Goal: Navigation & Orientation: Find specific page/section

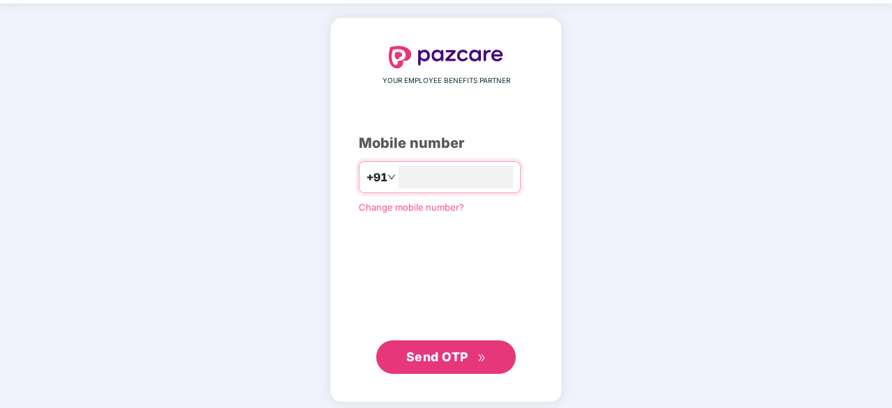
scroll to position [53, 0]
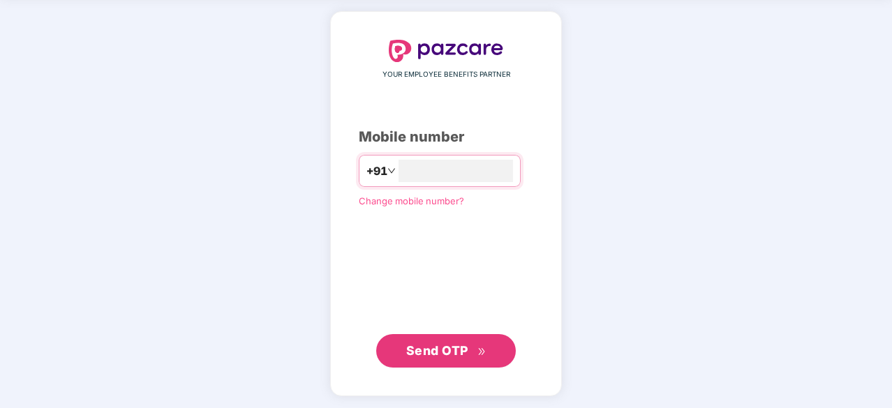
type input "**********"
click at [426, 360] on button "Send OTP" at bounding box center [446, 350] width 140 height 33
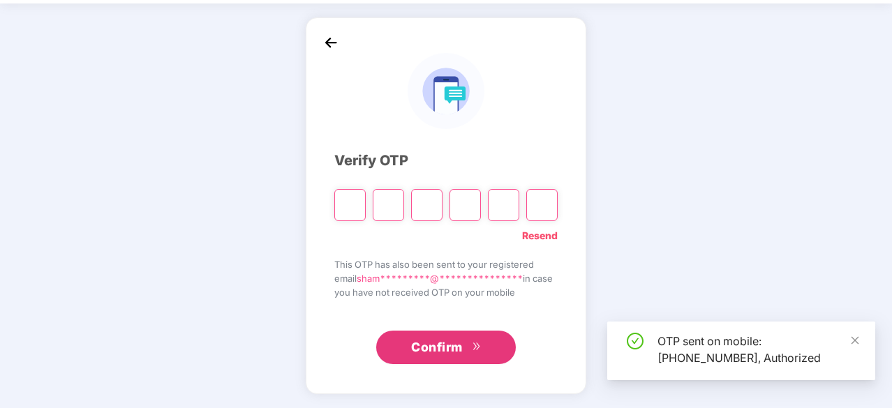
scroll to position [46, 0]
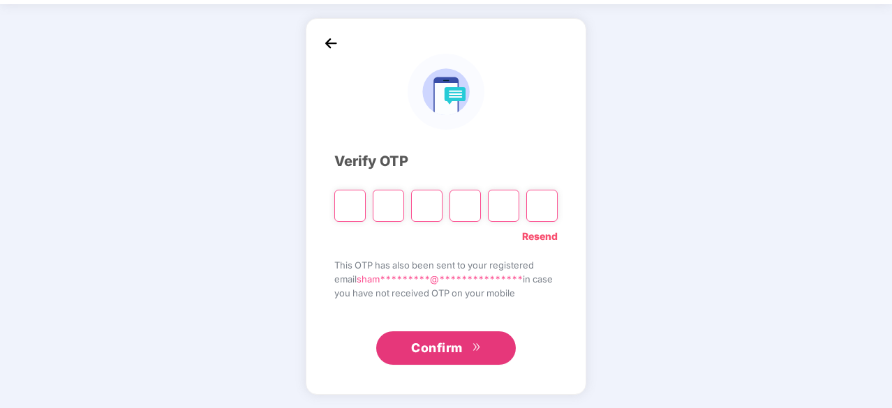
type input "*"
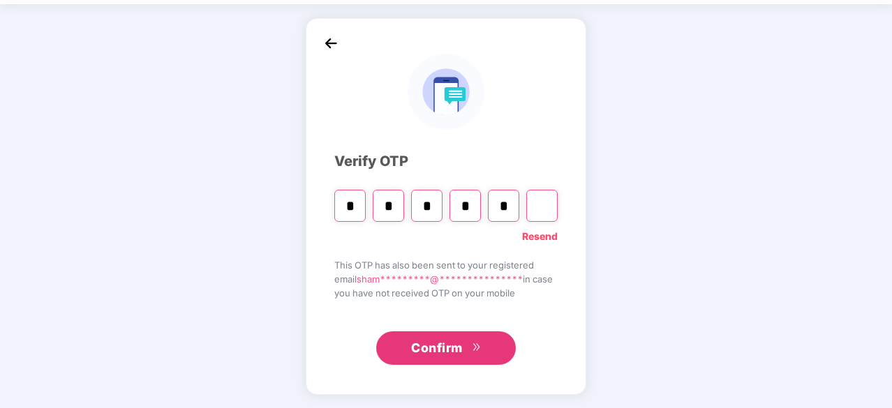
type input "*"
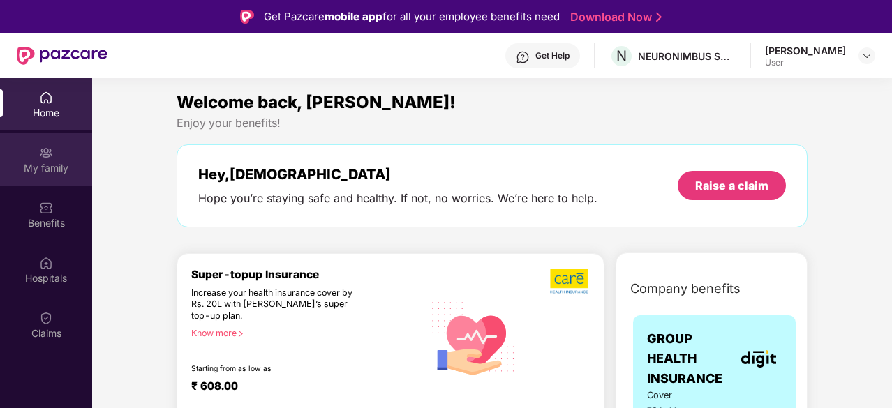
click at [38, 160] on div "My family" at bounding box center [46, 159] width 92 height 52
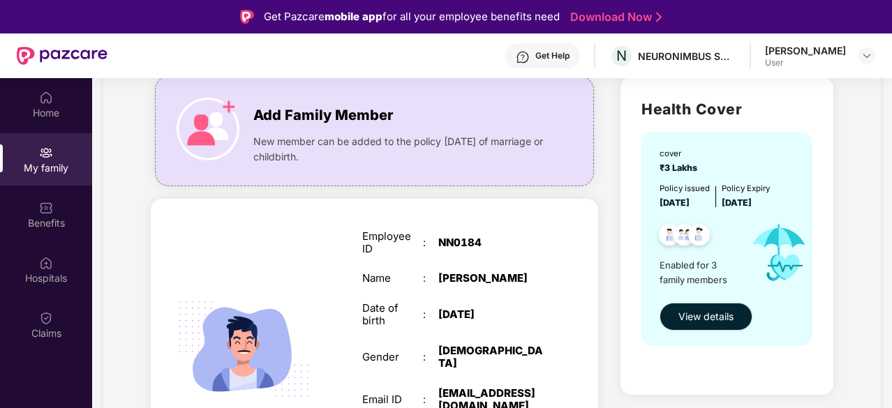
scroll to position [103, 0]
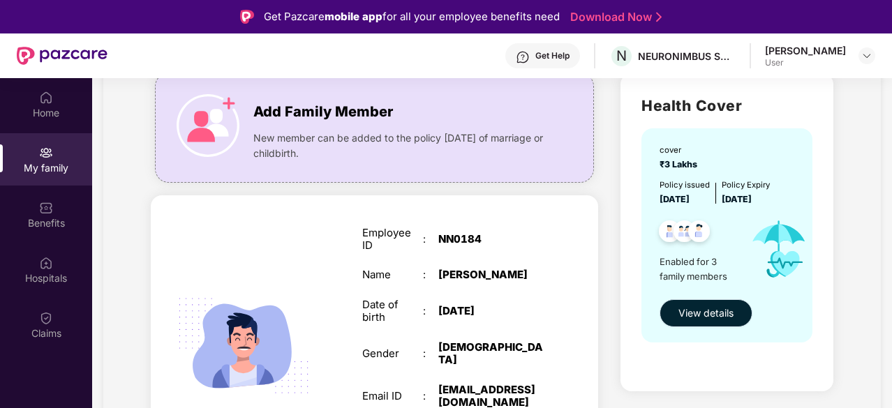
click at [699, 310] on span "View details" at bounding box center [705, 313] width 55 height 15
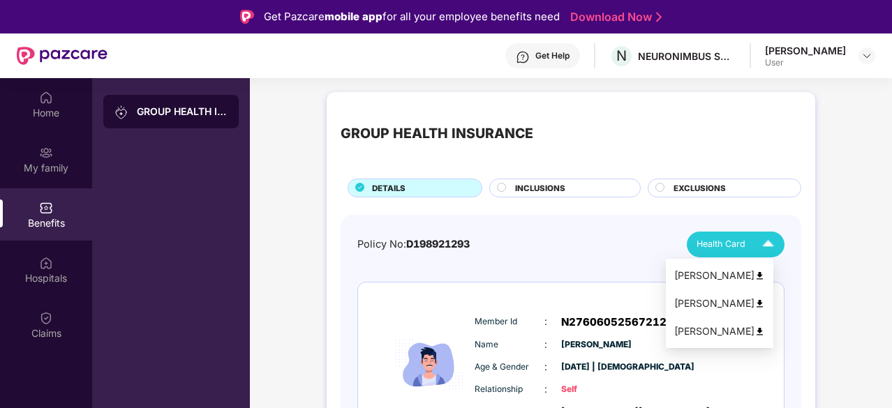
click at [744, 249] on span "Health Card" at bounding box center [720, 244] width 49 height 14
click at [765, 274] on img at bounding box center [759, 276] width 10 height 10
click at [754, 242] on div "Health Card" at bounding box center [738, 244] width 84 height 24
click at [765, 299] on img at bounding box center [759, 304] width 10 height 10
click at [756, 236] on img at bounding box center [768, 244] width 24 height 24
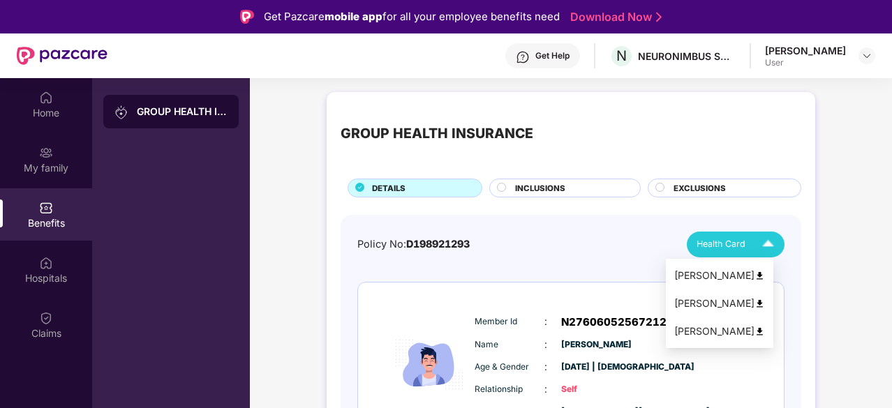
click at [723, 331] on div "[PERSON_NAME]" at bounding box center [719, 331] width 91 height 15
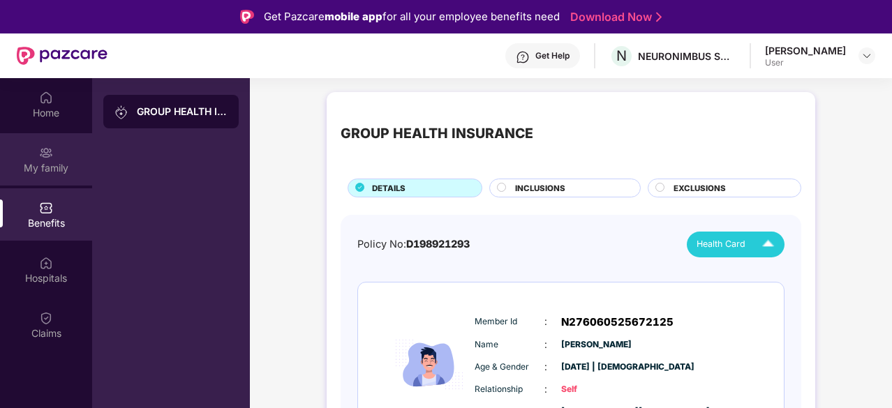
click at [50, 160] on div "My family" at bounding box center [46, 159] width 92 height 52
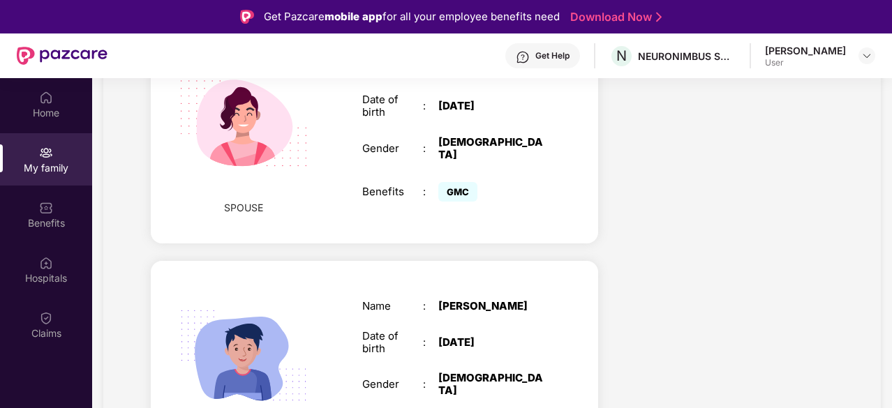
scroll to position [671, 0]
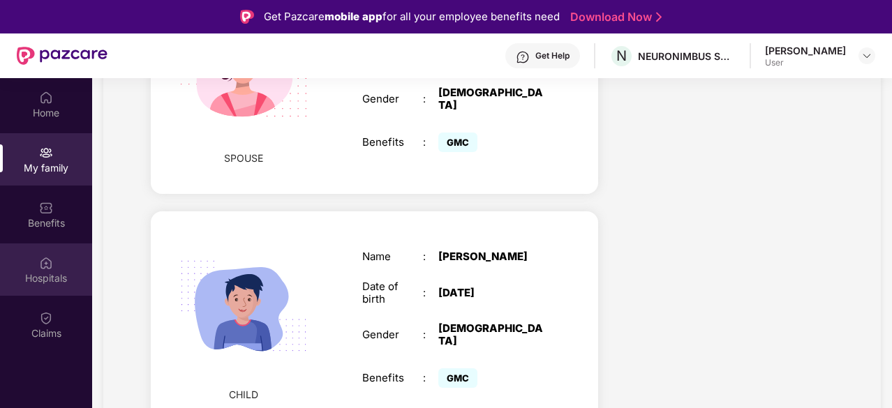
click at [39, 271] on div "Hospitals" at bounding box center [46, 278] width 92 height 14
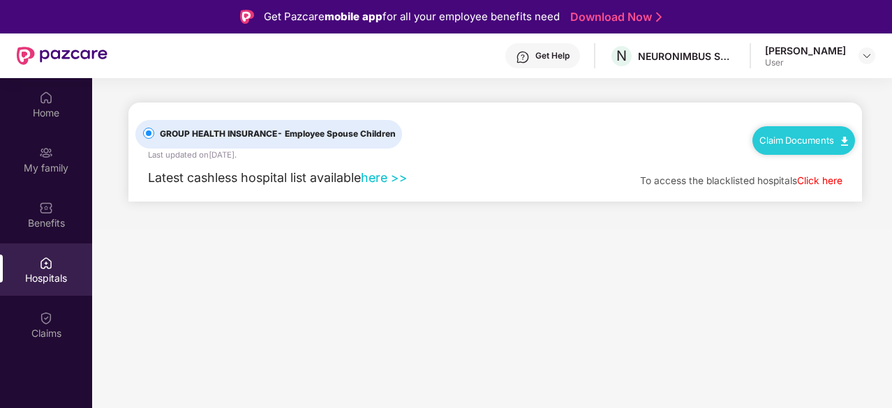
click at [808, 143] on link "Claim Documents" at bounding box center [803, 140] width 89 height 11
click at [699, 216] on main "GROUP HEALTH INSURANCE - Employee Spouse Children Last updated on [DATE] . Clai…" at bounding box center [492, 153] width 800 height 151
click at [821, 175] on link "Click here" at bounding box center [819, 180] width 45 height 11
click at [398, 177] on link "here >>" at bounding box center [384, 177] width 47 height 15
click at [43, 334] on div "Claims" at bounding box center [46, 334] width 92 height 14
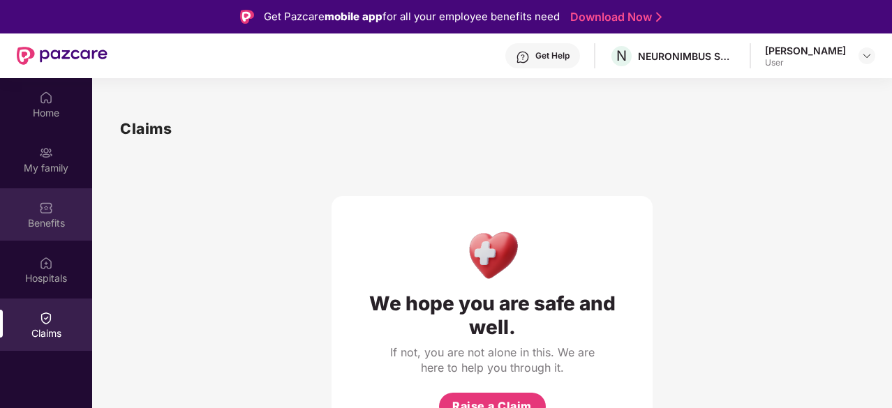
click at [56, 220] on div "Benefits" at bounding box center [46, 223] width 92 height 14
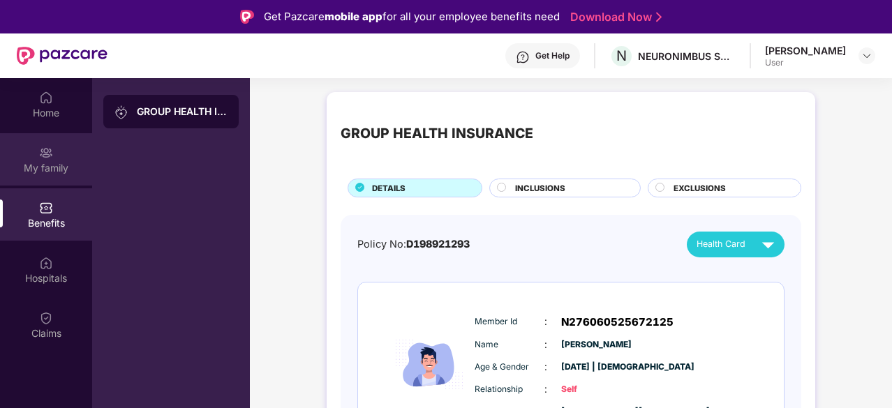
click at [53, 170] on div "My family" at bounding box center [46, 168] width 92 height 14
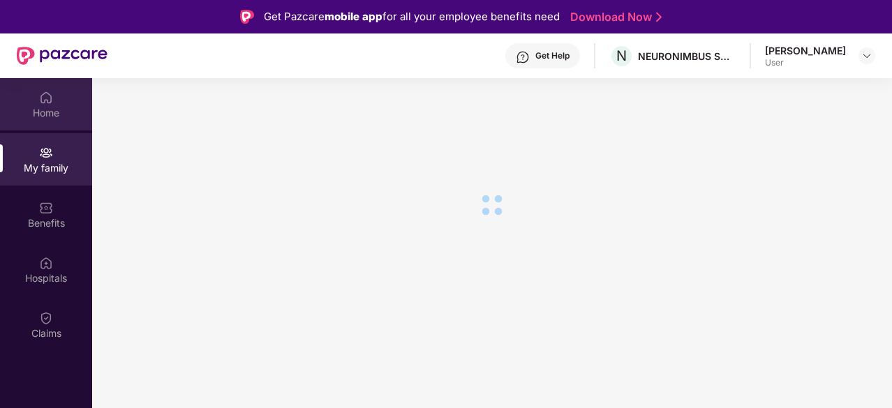
click at [53, 117] on div "Home" at bounding box center [46, 113] width 92 height 14
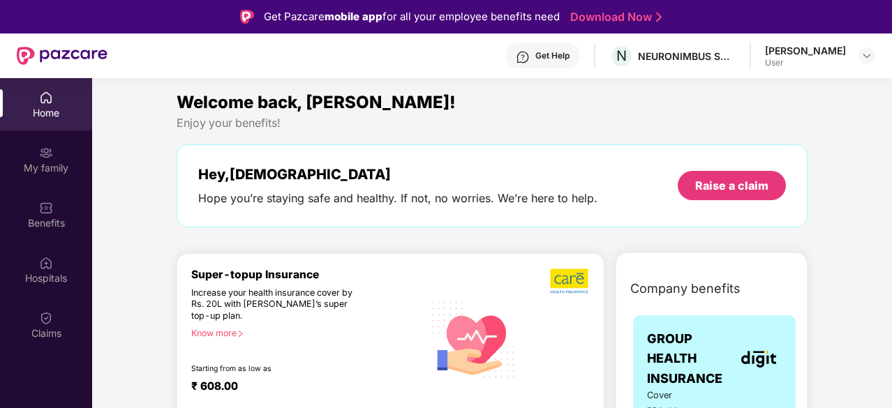
click at [832, 54] on div "[PERSON_NAME]" at bounding box center [805, 50] width 81 height 13
click at [865, 58] on img at bounding box center [866, 55] width 11 height 11
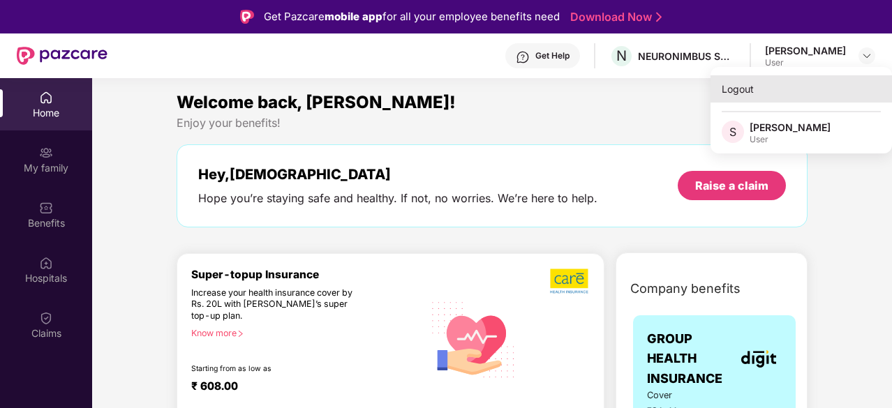
click at [747, 86] on div "Logout" at bounding box center [800, 88] width 181 height 27
